Goal: Information Seeking & Learning: Learn about a topic

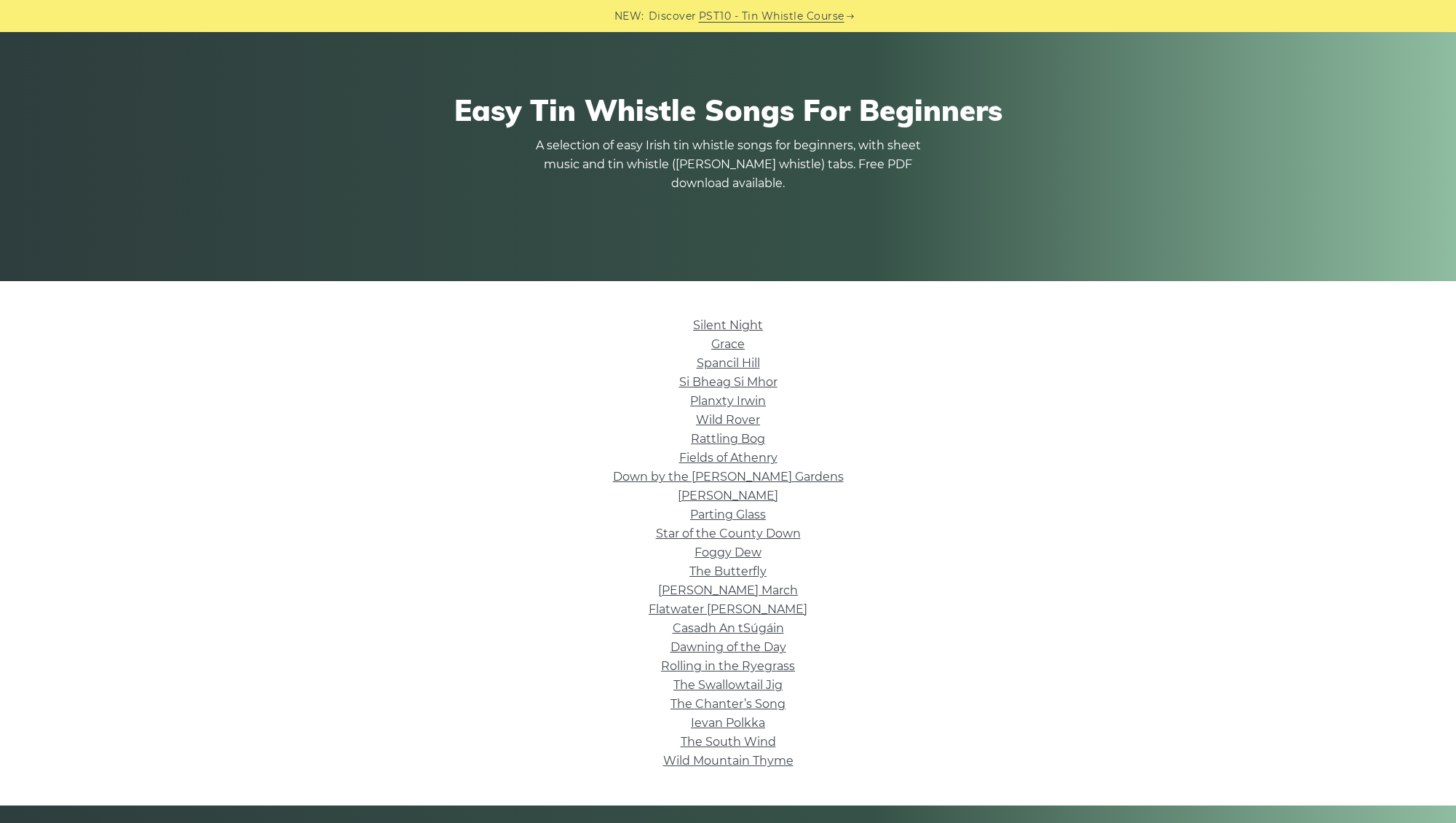
scroll to position [105, 0]
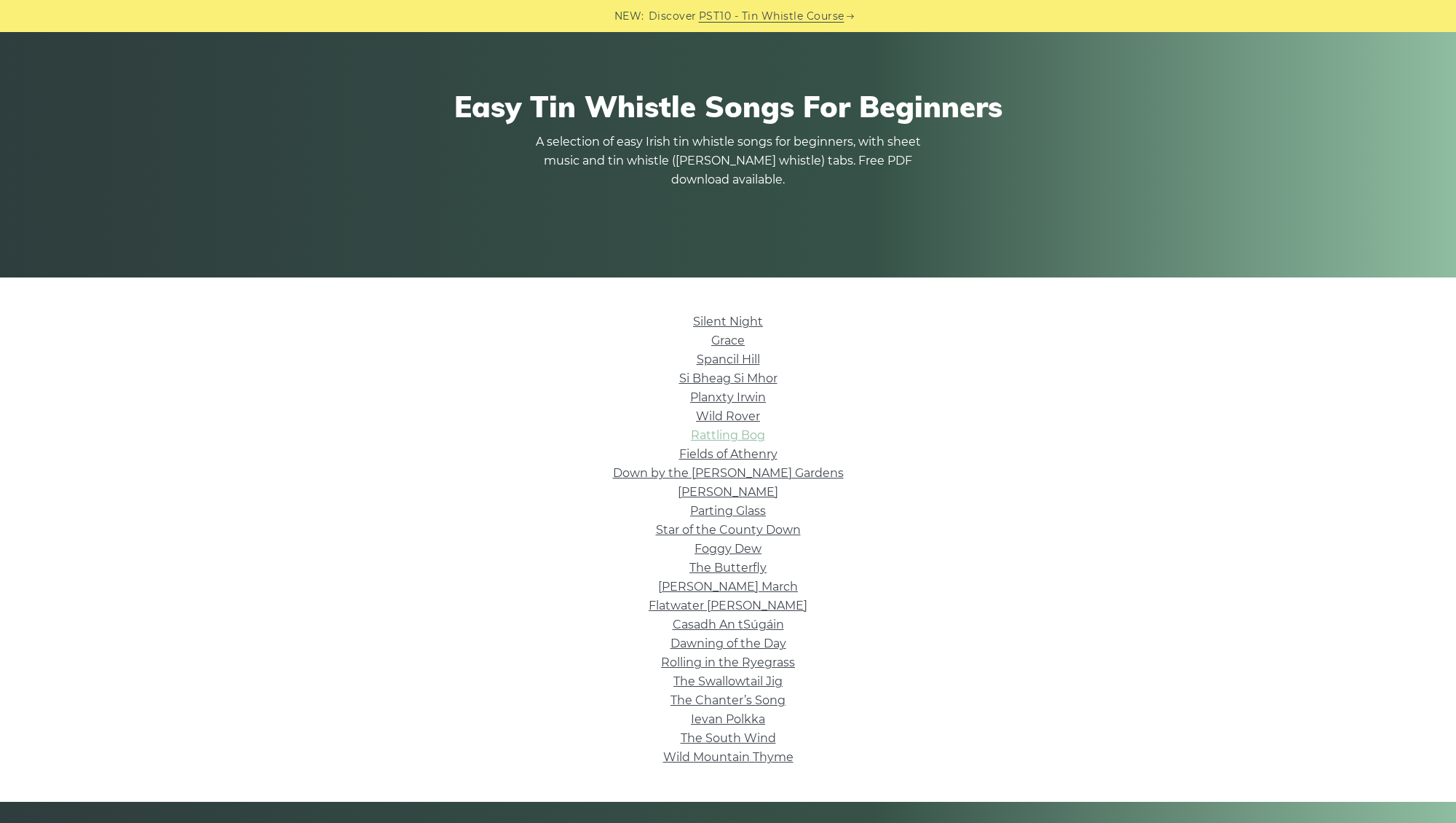
click at [742, 435] on link "Rattling Bog" at bounding box center [728, 435] width 74 height 14
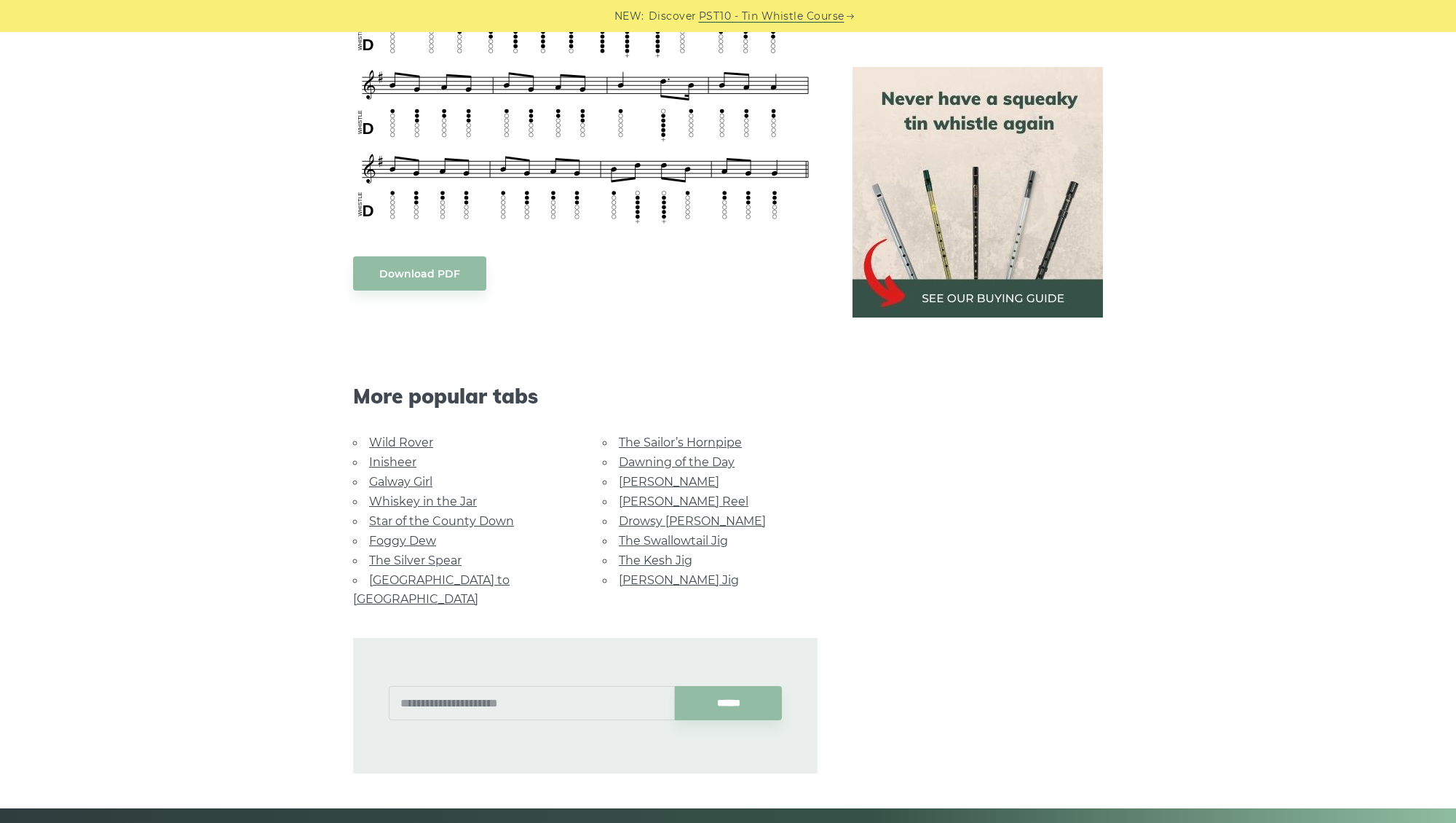
scroll to position [674, 0]
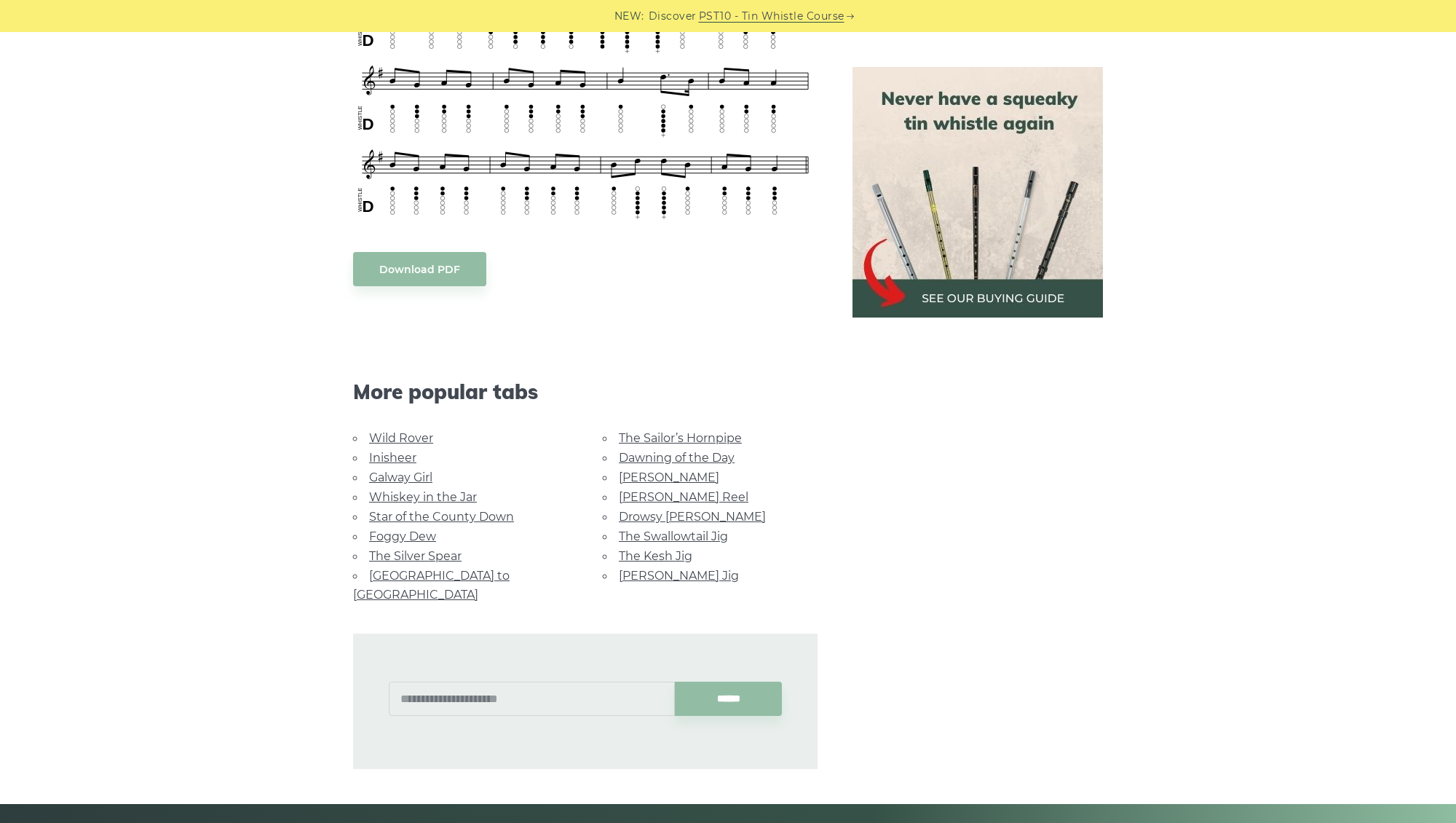
click at [376, 471] on link "Galway Girl" at bounding box center [401, 477] width 63 height 14
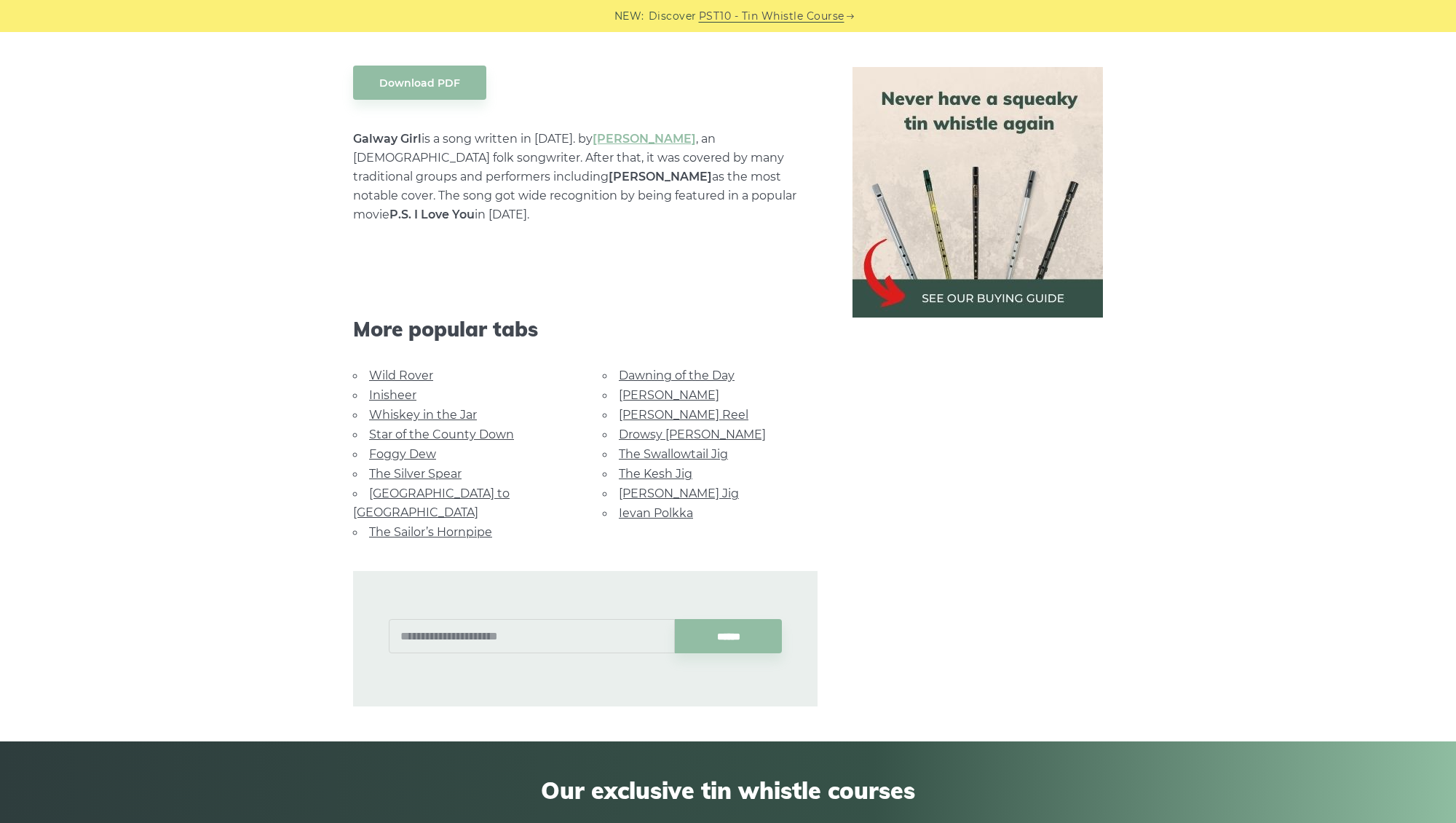
scroll to position [811, 0]
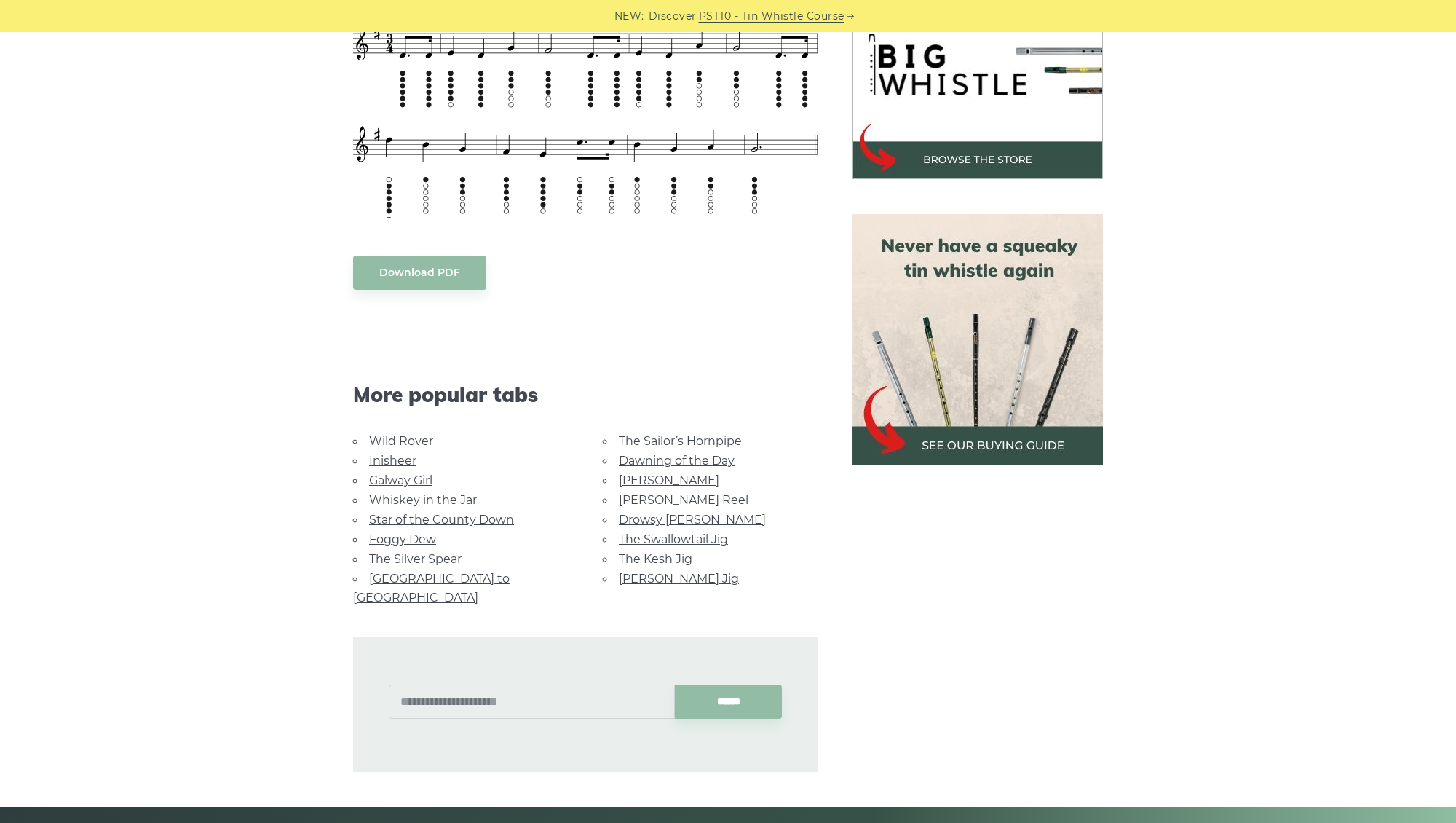
scroll to position [476, 0]
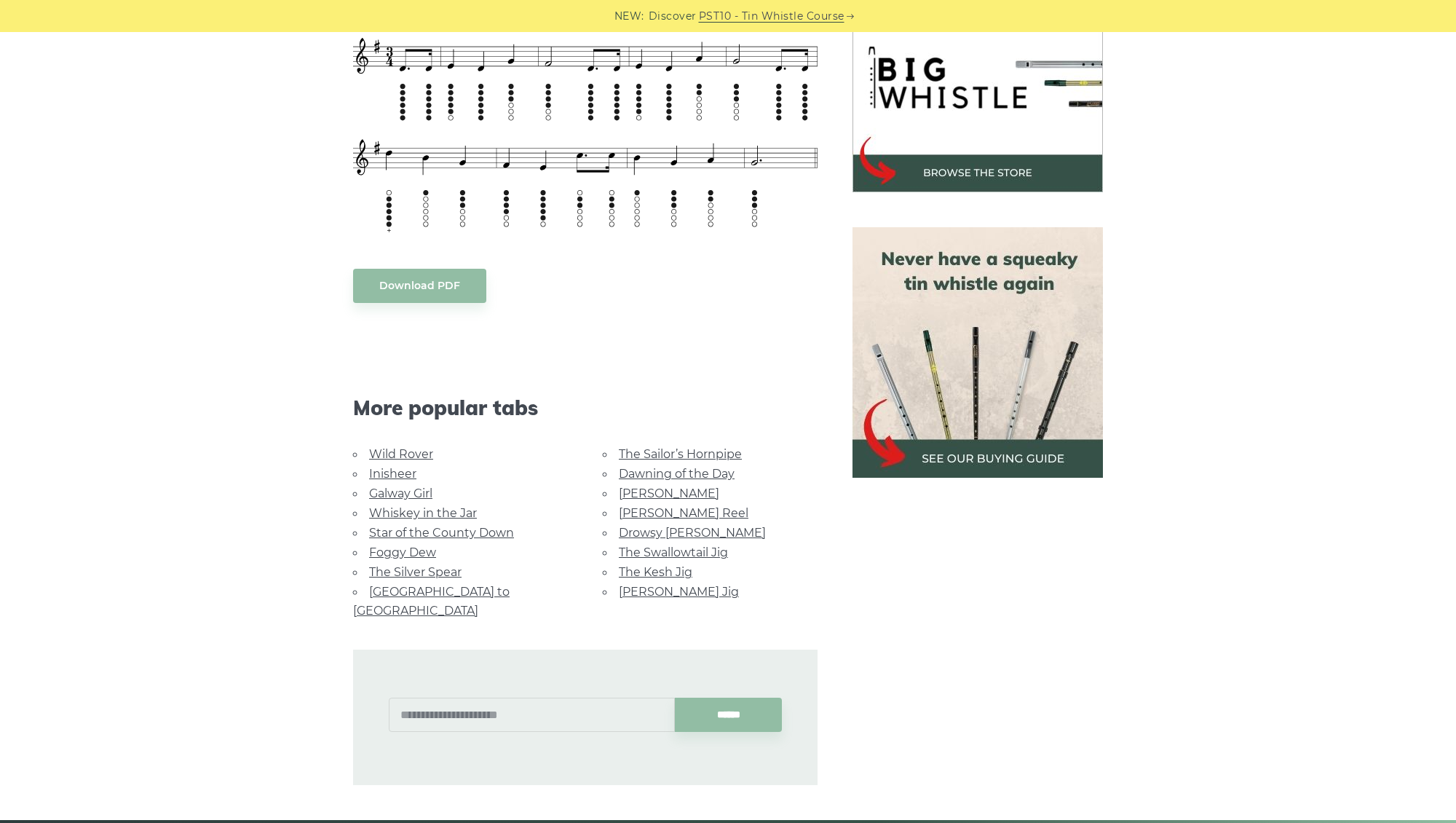
click at [476, 587] on link "Rocky Road to Dublin" at bounding box center [431, 601] width 156 height 33
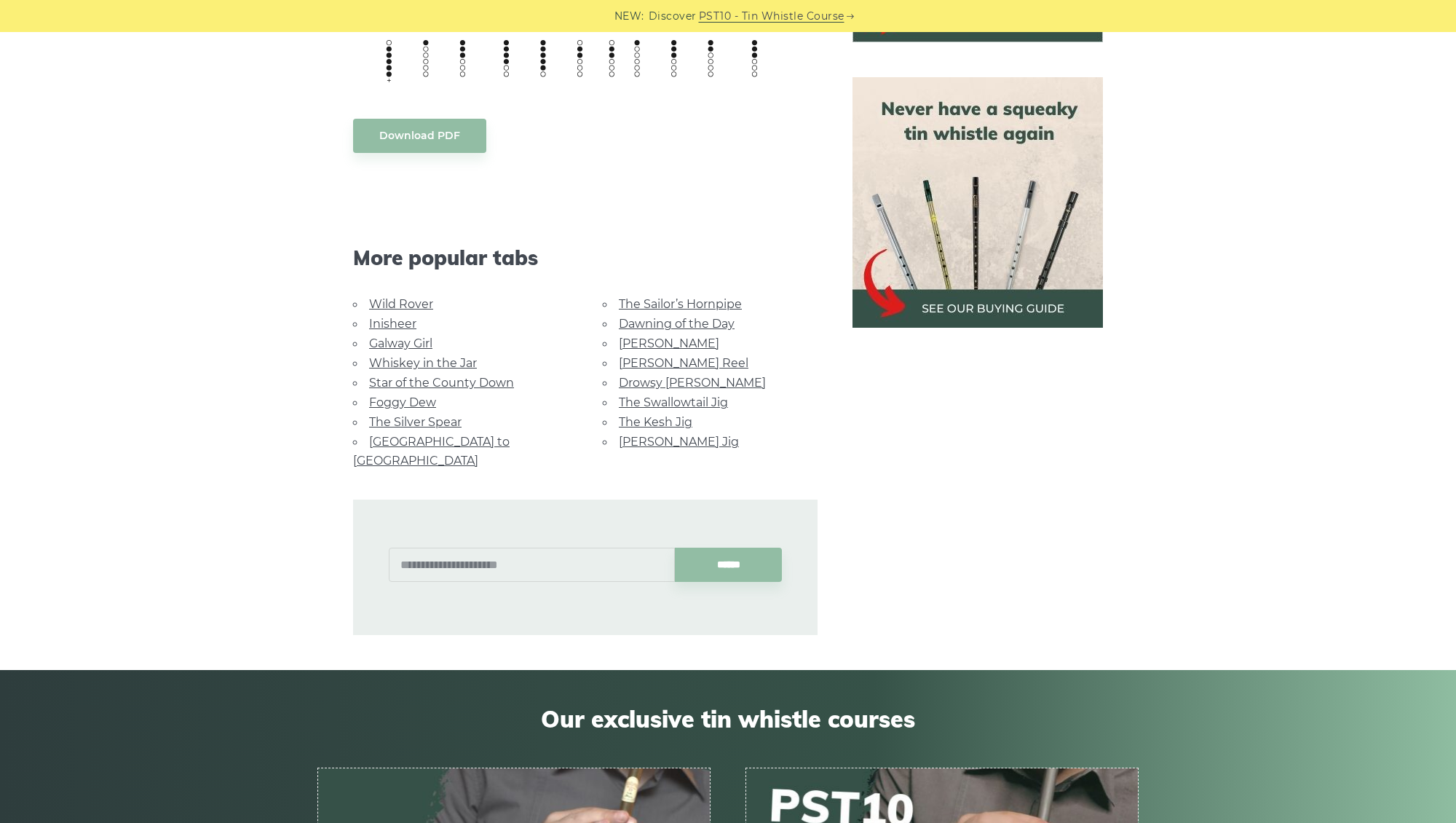
scroll to position [625, 0]
click at [648, 344] on link "[PERSON_NAME]" at bounding box center [669, 344] width 101 height 14
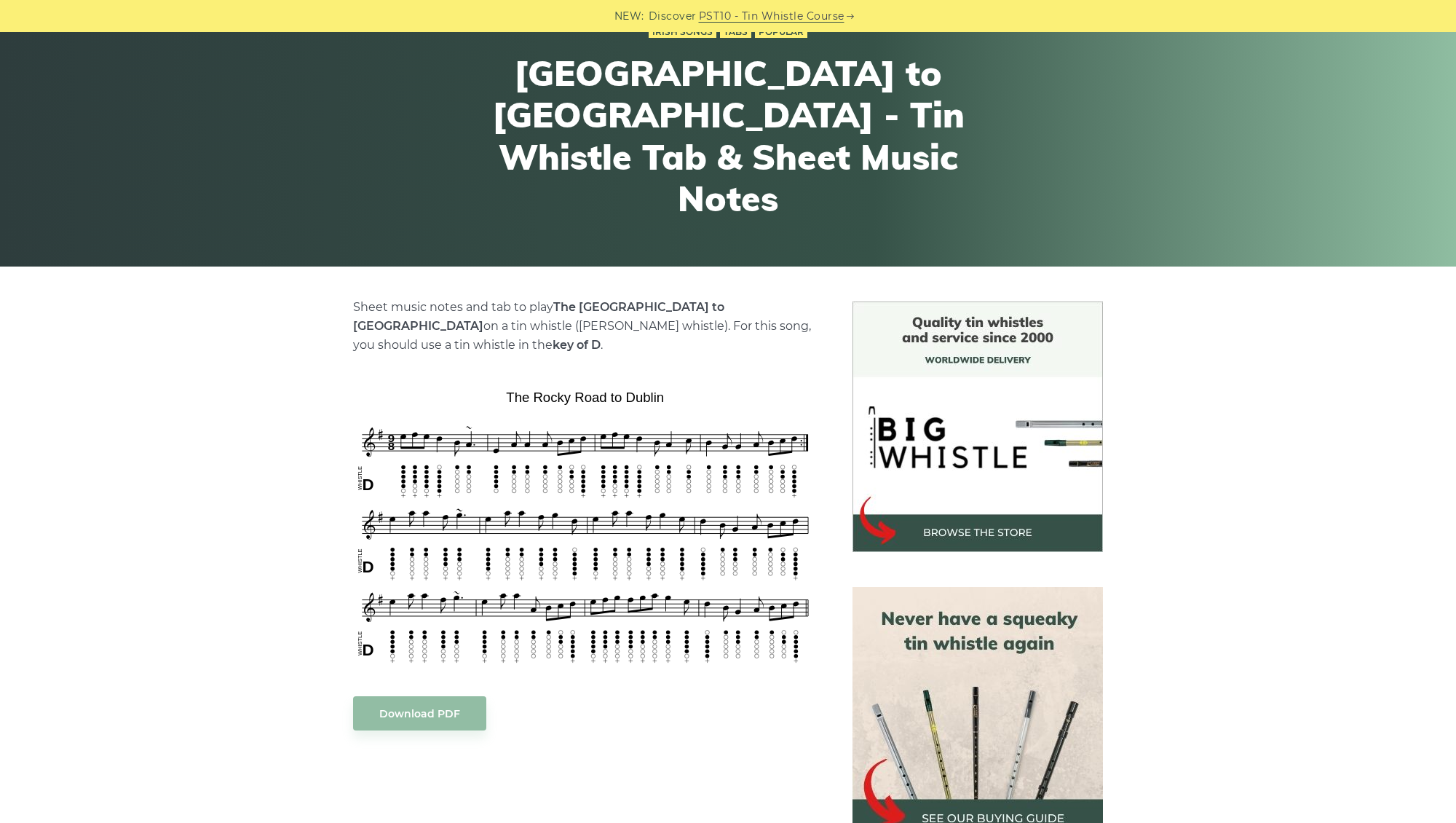
scroll to position [117, 0]
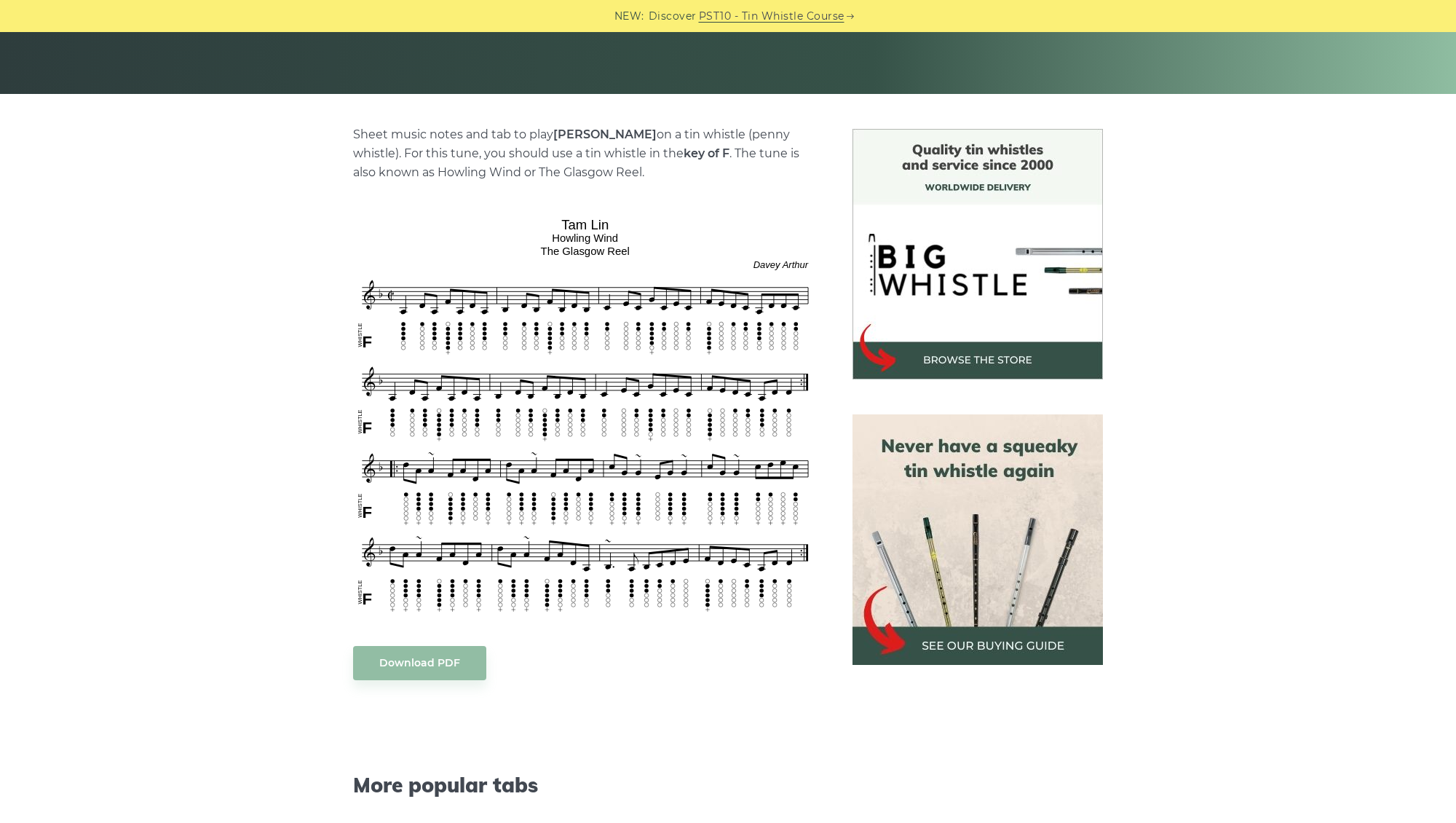
scroll to position [289, 0]
click at [976, 488] on img at bounding box center [978, 539] width 250 height 250
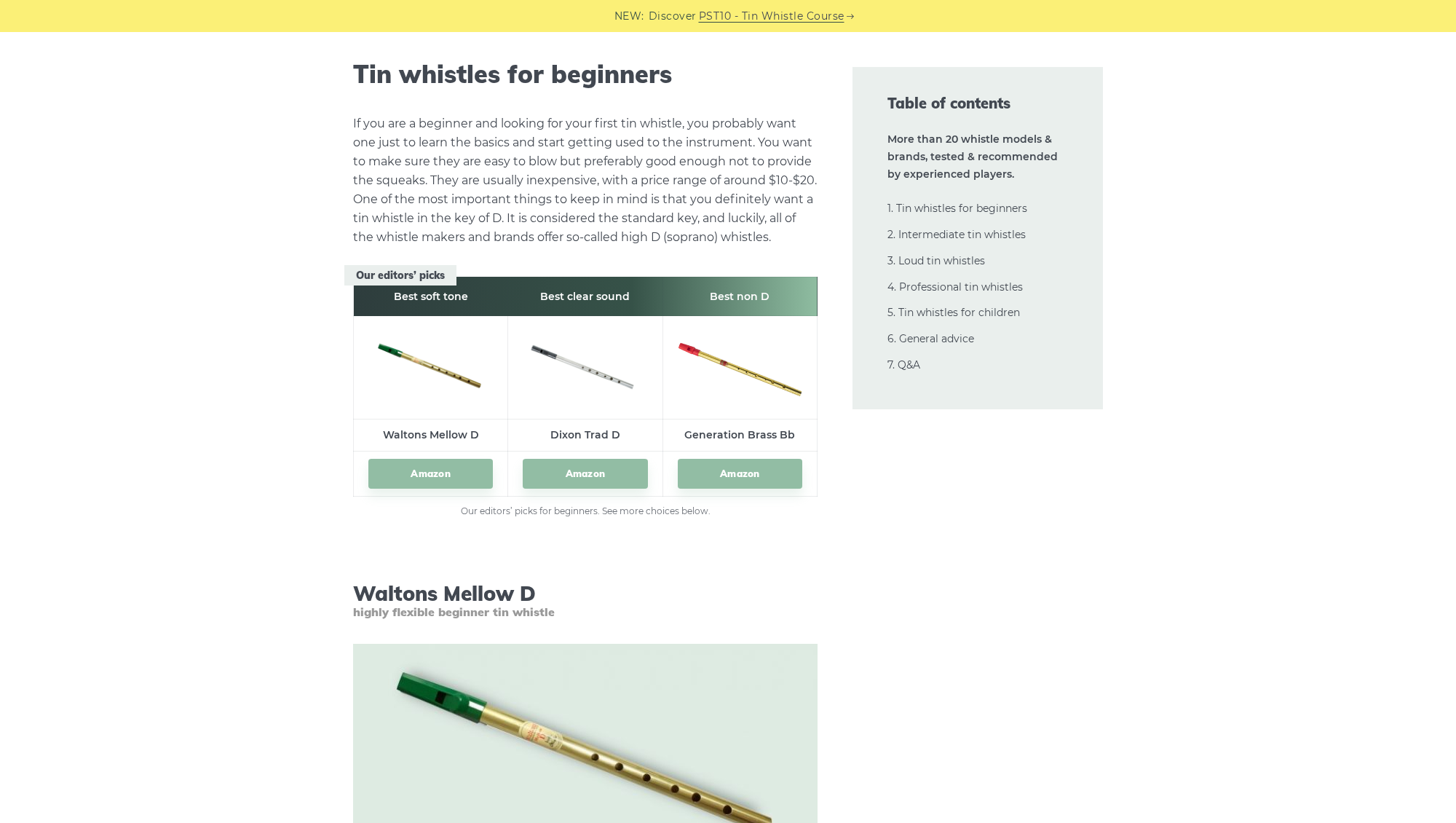
scroll to position [1946, 0]
